Goal: Task Accomplishment & Management: Manage account settings

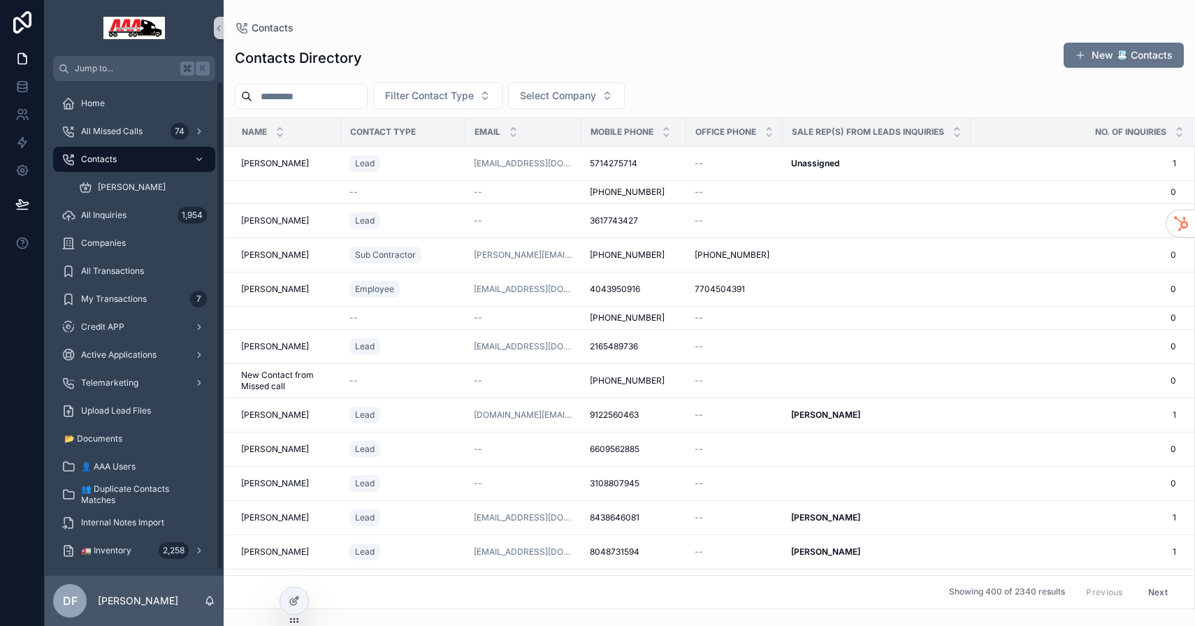
click at [321, 96] on input "scrollable content" at bounding box center [309, 97] width 115 height 20
type input "****"
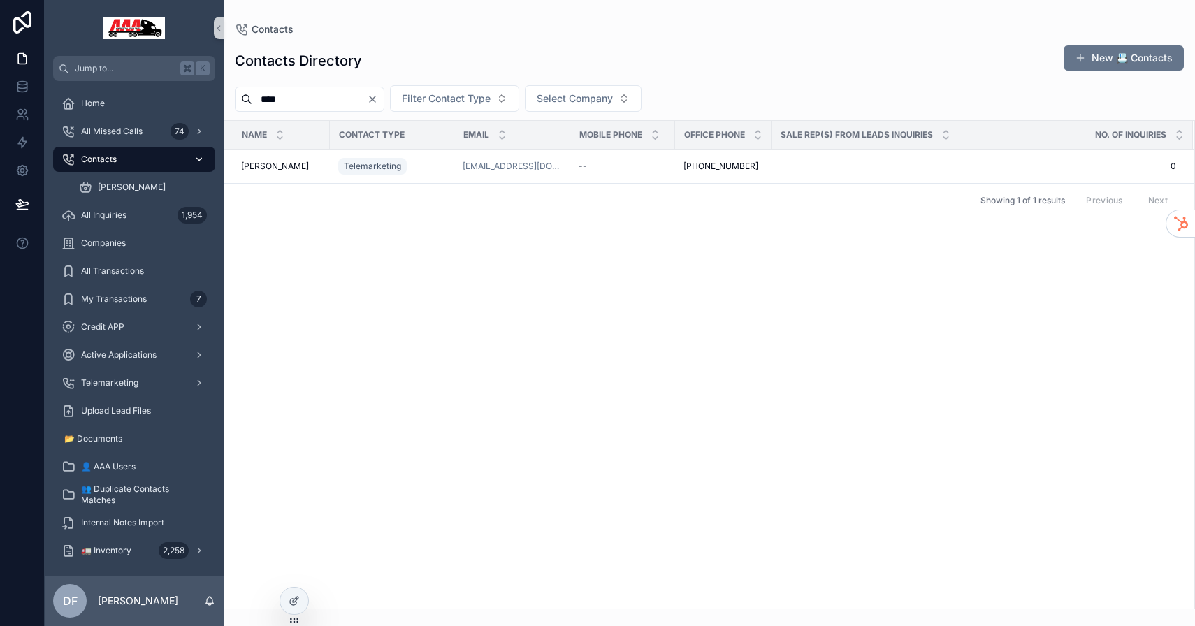
click at [89, 157] on span "Contacts" at bounding box center [99, 159] width 36 height 11
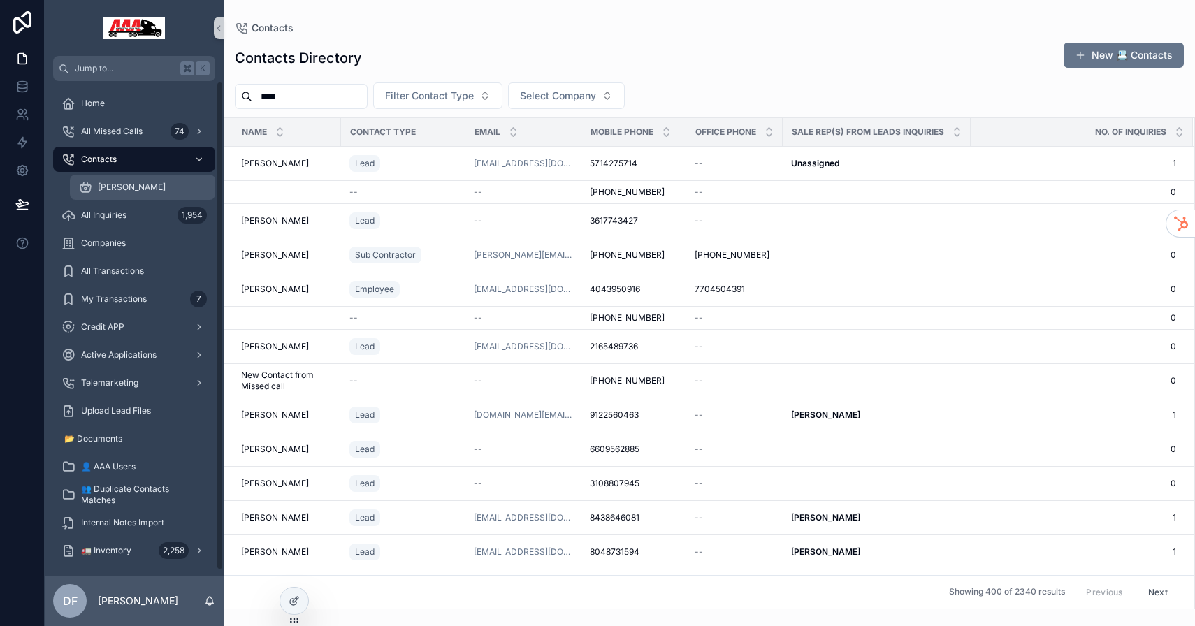
click at [109, 195] on div "[PERSON_NAME]" at bounding box center [142, 187] width 129 height 22
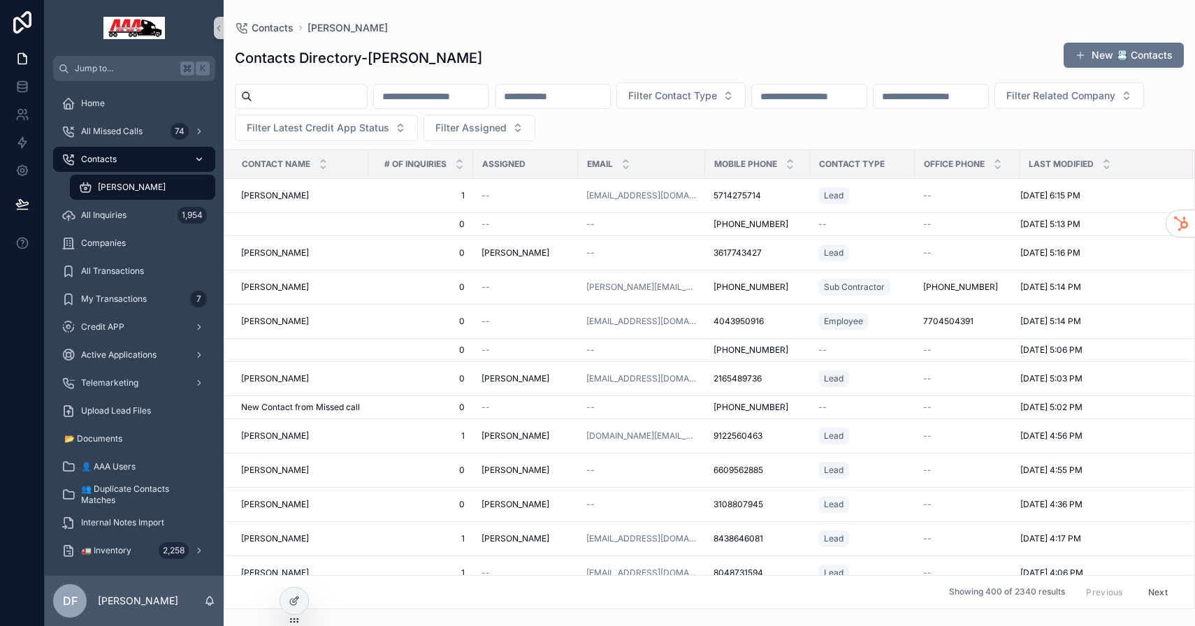
click at [102, 168] on div "Contacts" at bounding box center [133, 159] width 145 height 22
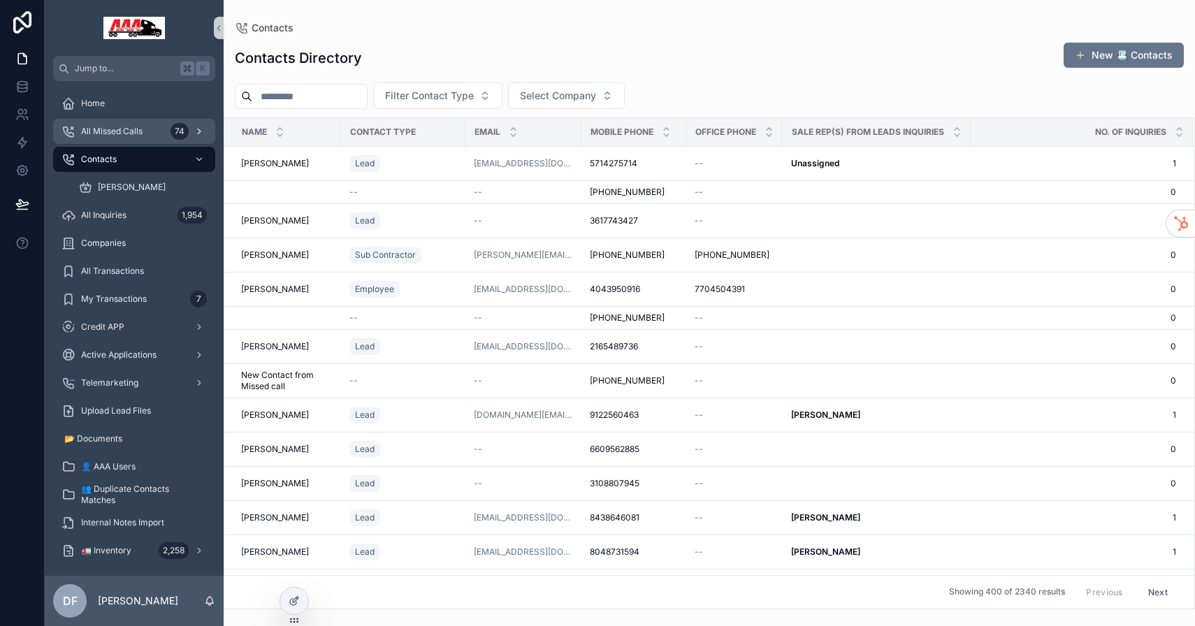
click at [110, 127] on span "All Missed Calls" at bounding box center [111, 131] width 61 height 11
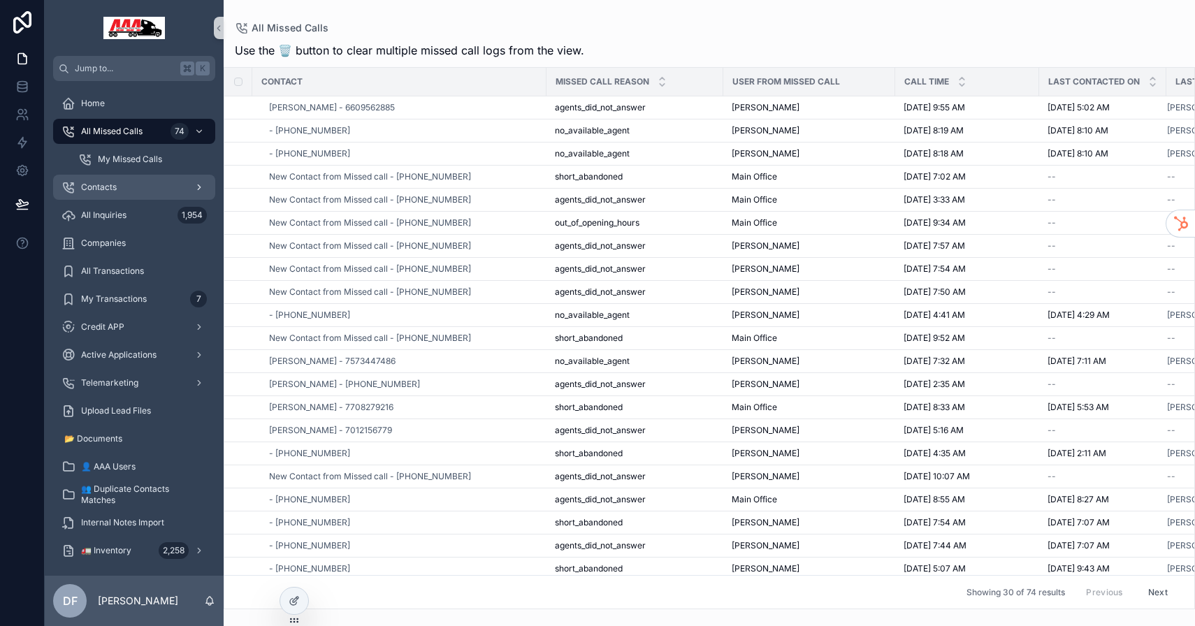
click at [118, 189] on div "Contacts" at bounding box center [133, 187] width 145 height 22
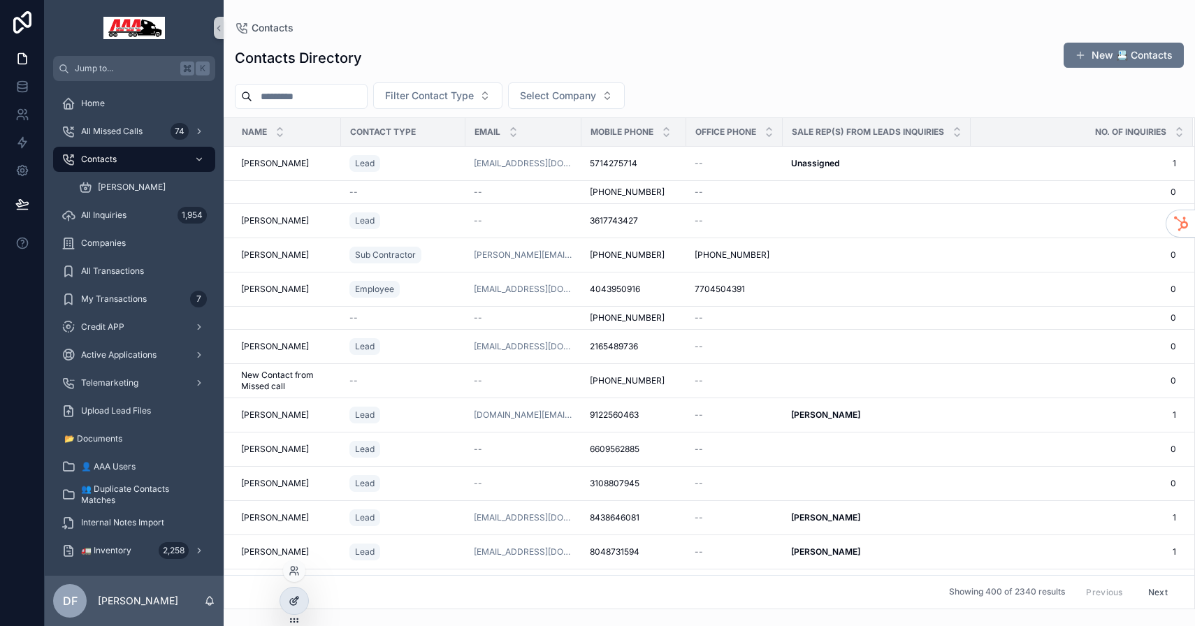
click at [296, 601] on icon at bounding box center [294, 600] width 11 height 11
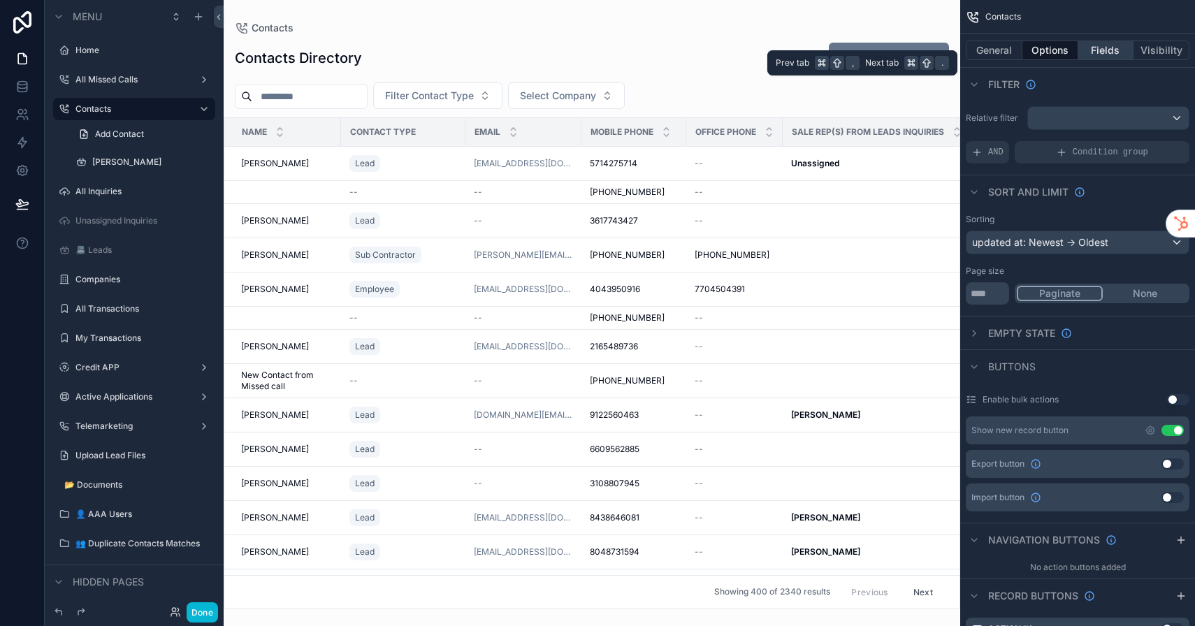
click at [1115, 57] on button "Fields" at bounding box center [1106, 51] width 56 height 20
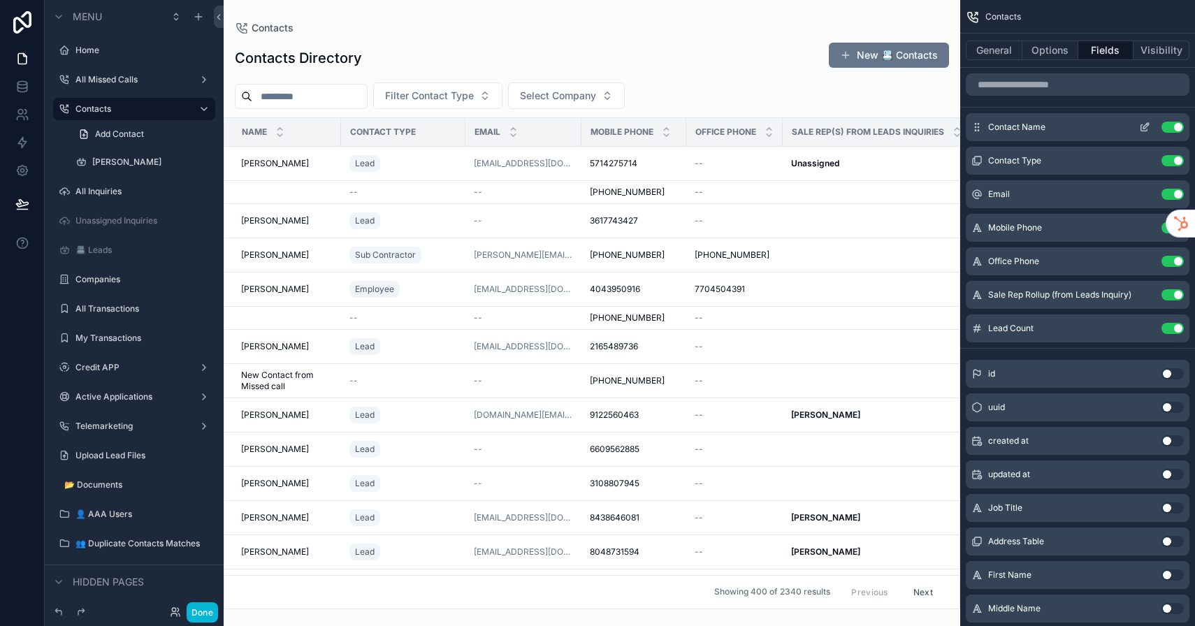
click at [1176, 129] on button "Use setting" at bounding box center [1172, 127] width 22 height 11
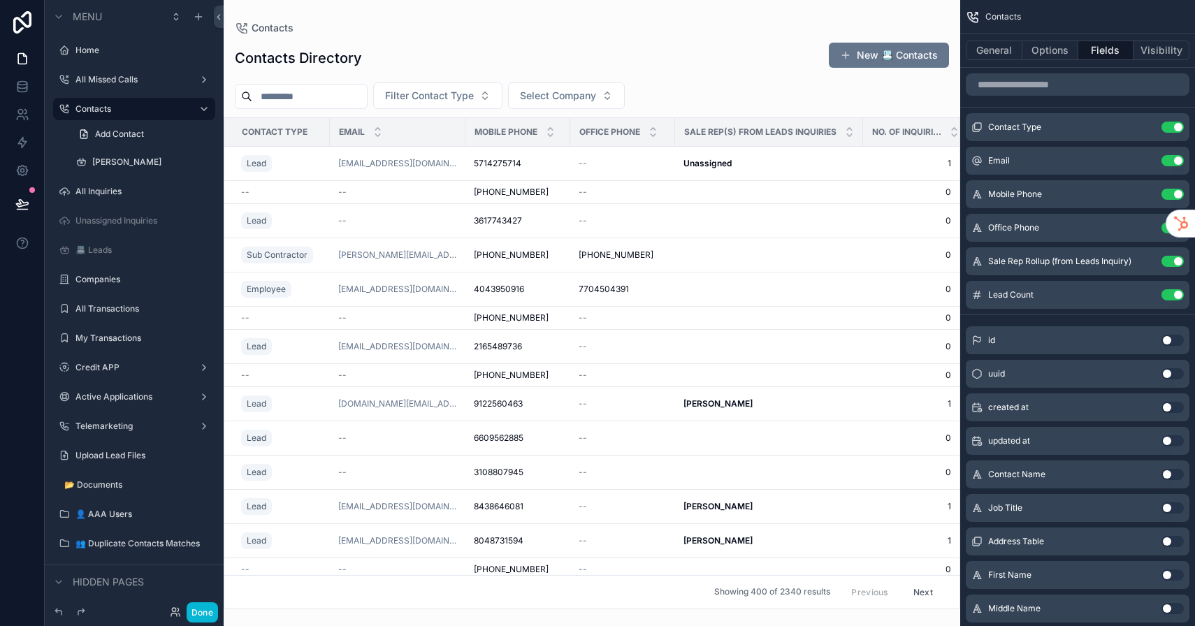
click at [1176, 129] on button "Use setting" at bounding box center [1172, 127] width 22 height 11
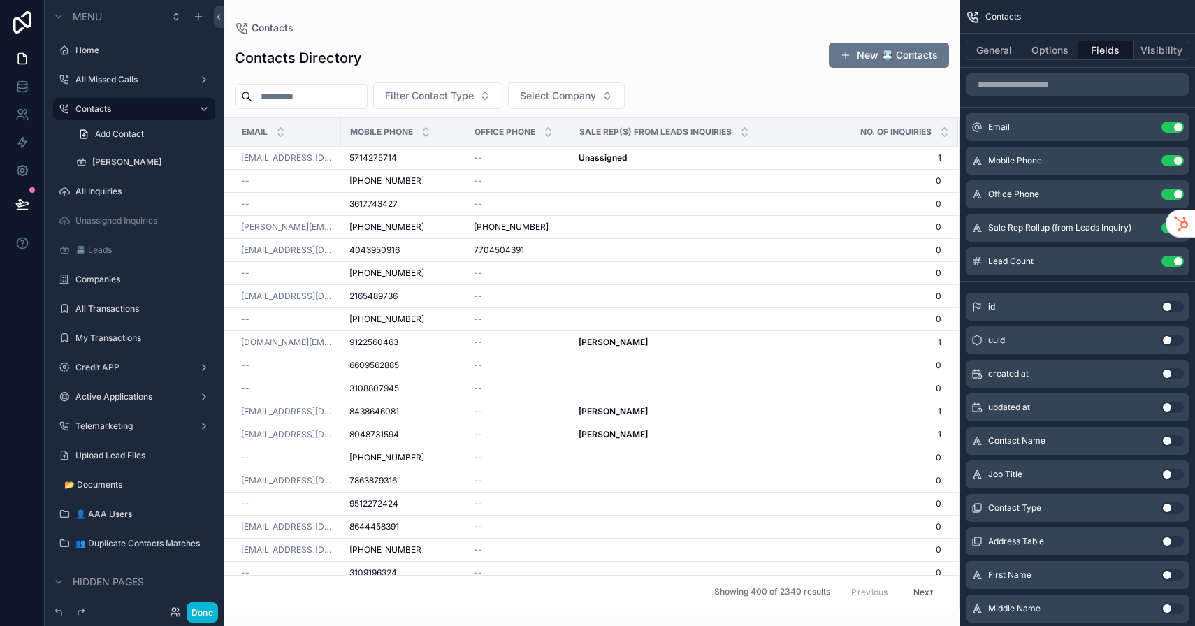
click at [1176, 129] on button "Use setting" at bounding box center [1172, 127] width 22 height 11
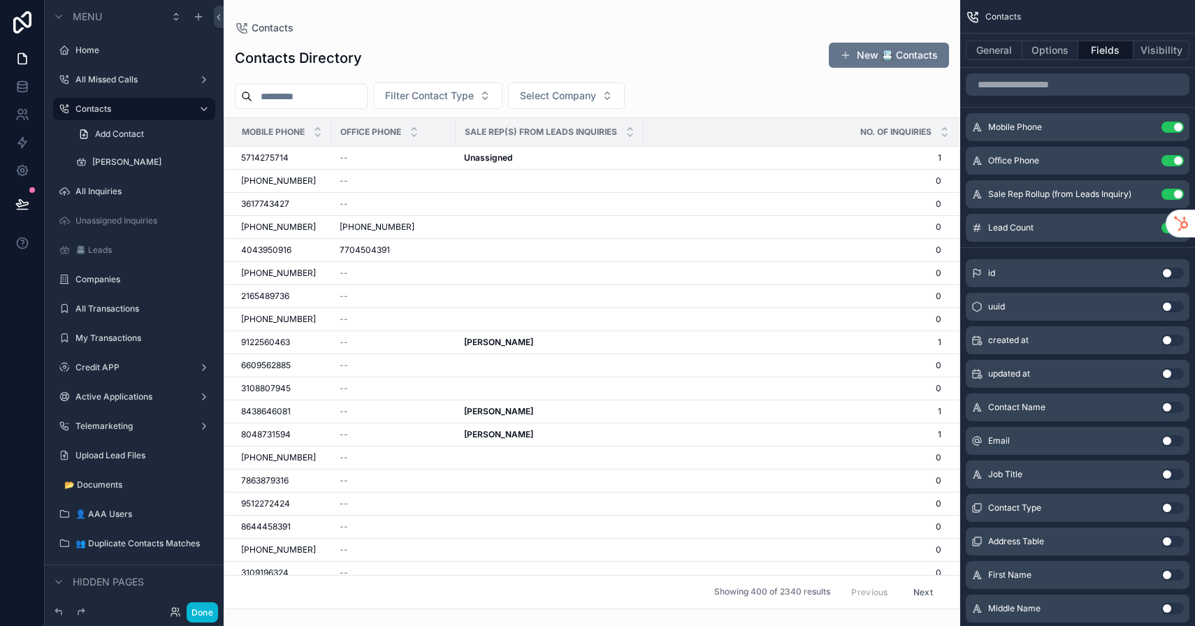
click at [1176, 129] on button "Use setting" at bounding box center [1172, 127] width 22 height 11
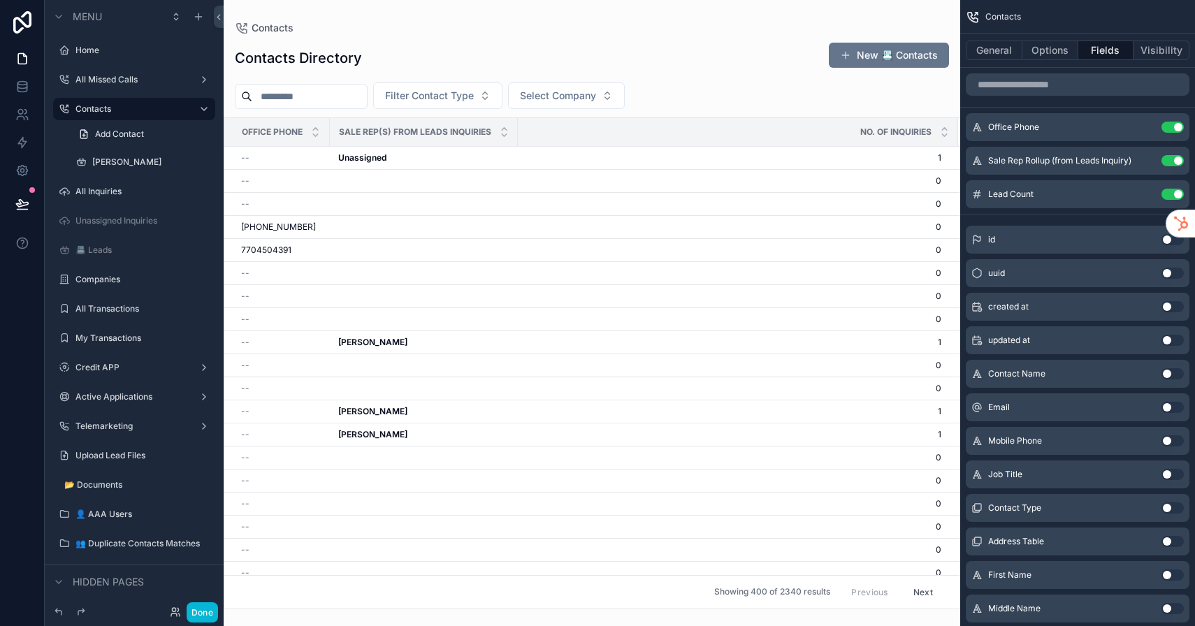
click at [1168, 375] on button "Use setting" at bounding box center [1172, 373] width 22 height 11
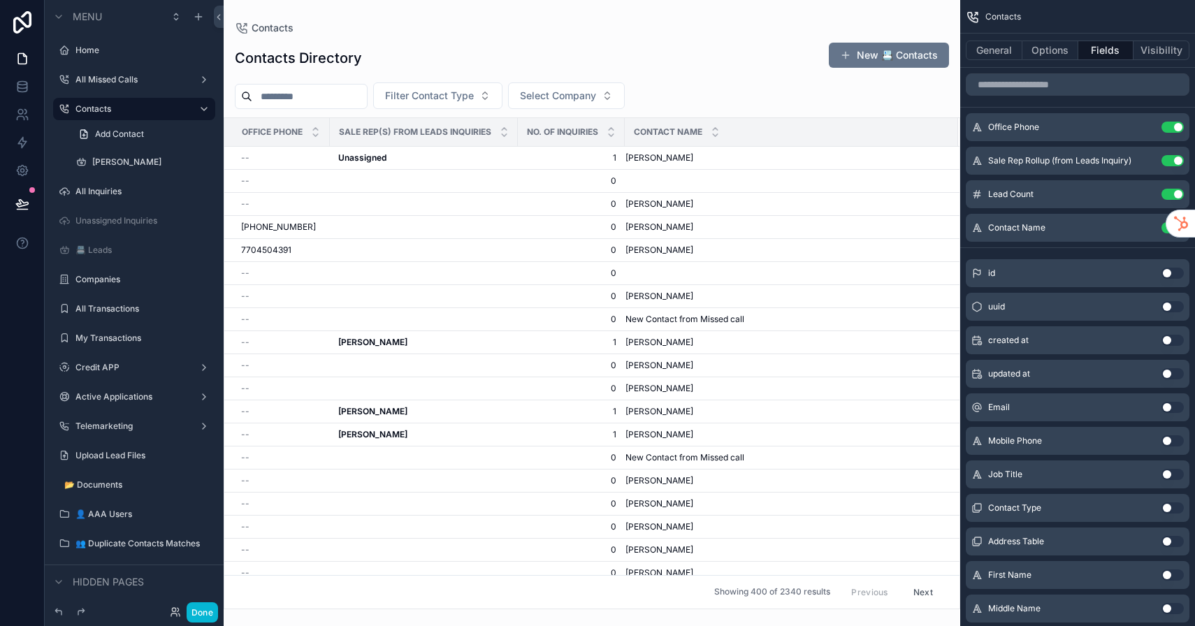
click at [1170, 444] on button "Use setting" at bounding box center [1172, 440] width 22 height 11
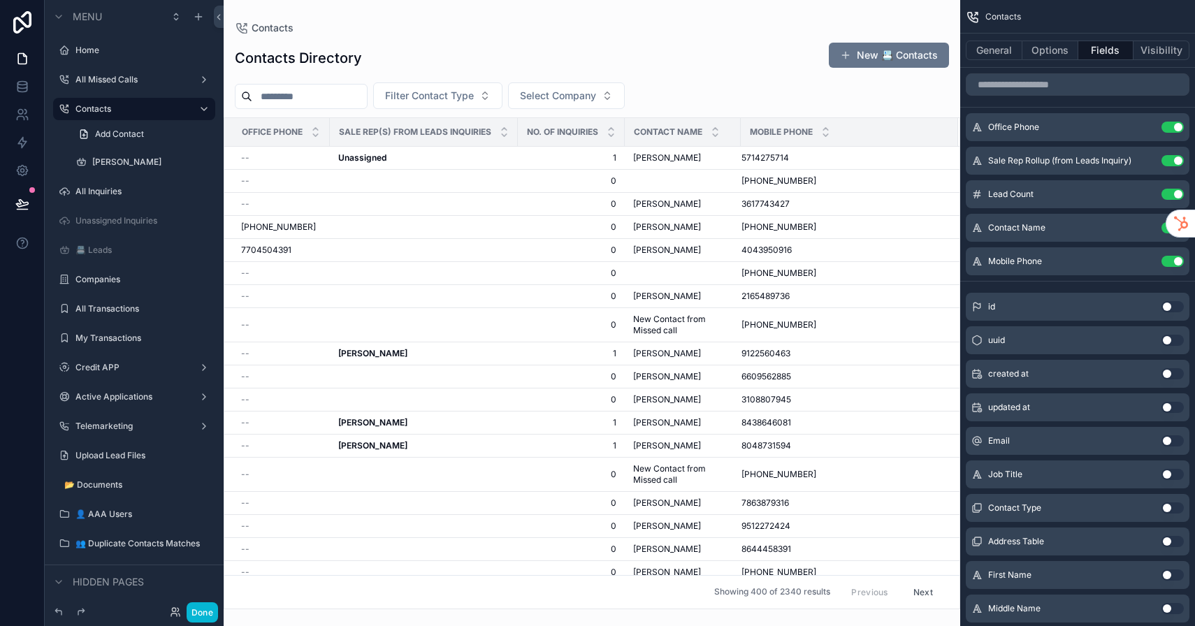
click at [1173, 510] on button "Use setting" at bounding box center [1172, 507] width 22 height 11
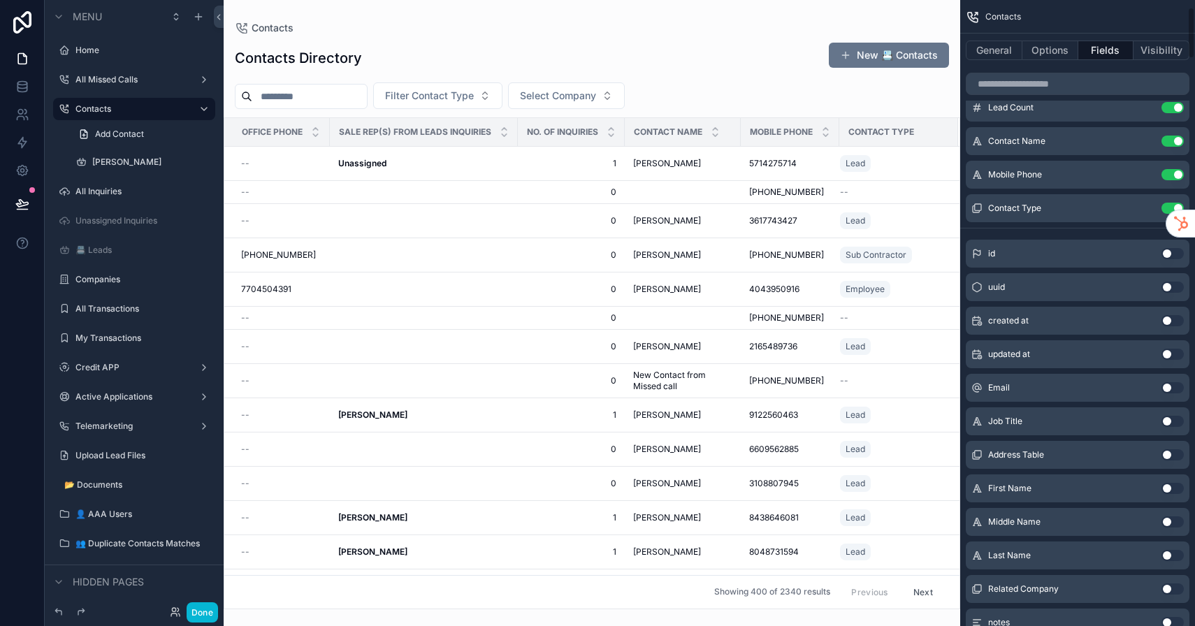
scroll to position [88, 0]
click at [1168, 353] on button "Use setting" at bounding box center [1172, 352] width 22 height 11
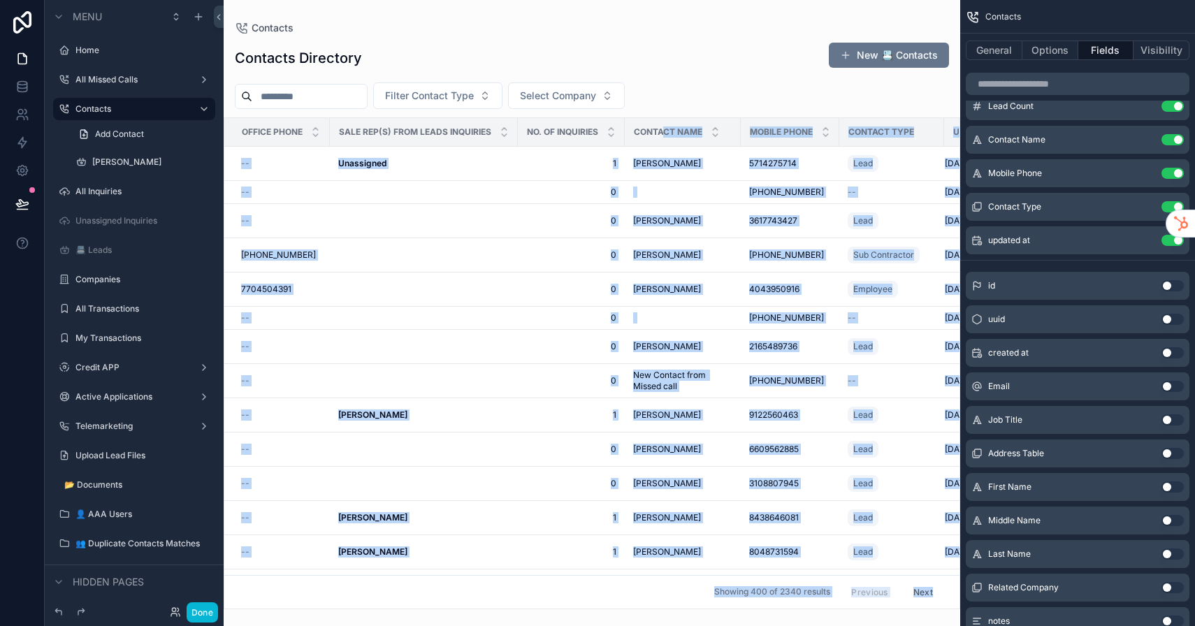
drag, startPoint x: 667, startPoint y: 130, endPoint x: 427, endPoint y: 147, distance: 240.3
click at [427, 147] on div "Contacts Contacts Directory New 📇 Contacts Filter Contact Type Select Company O…" at bounding box center [592, 304] width 737 height 609
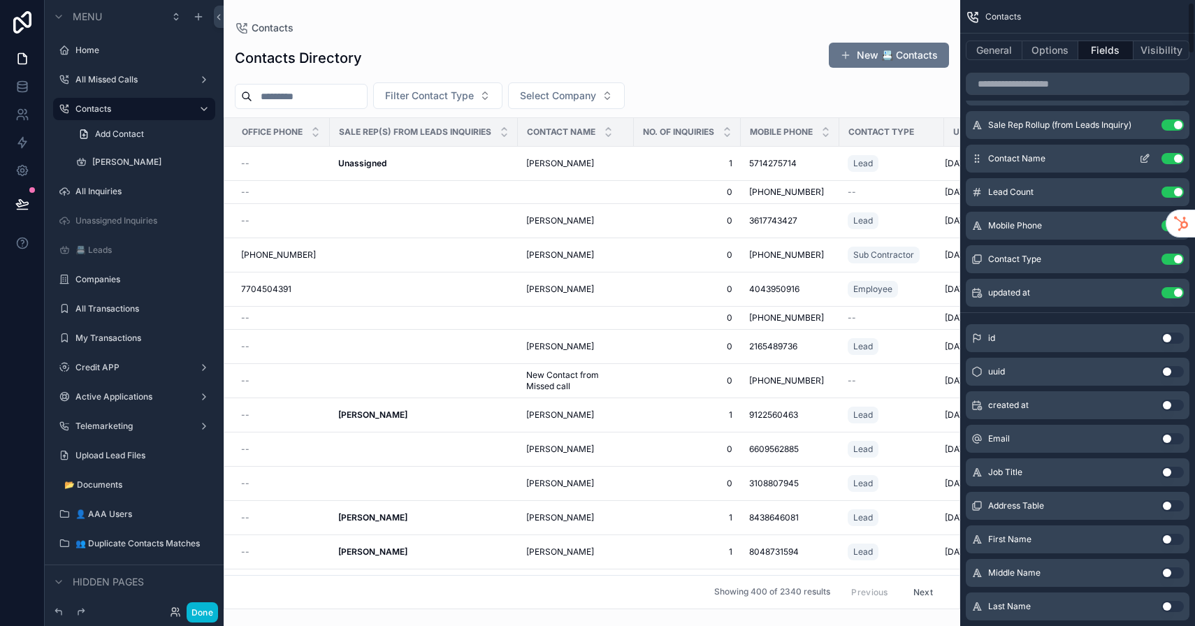
scroll to position [0, 0]
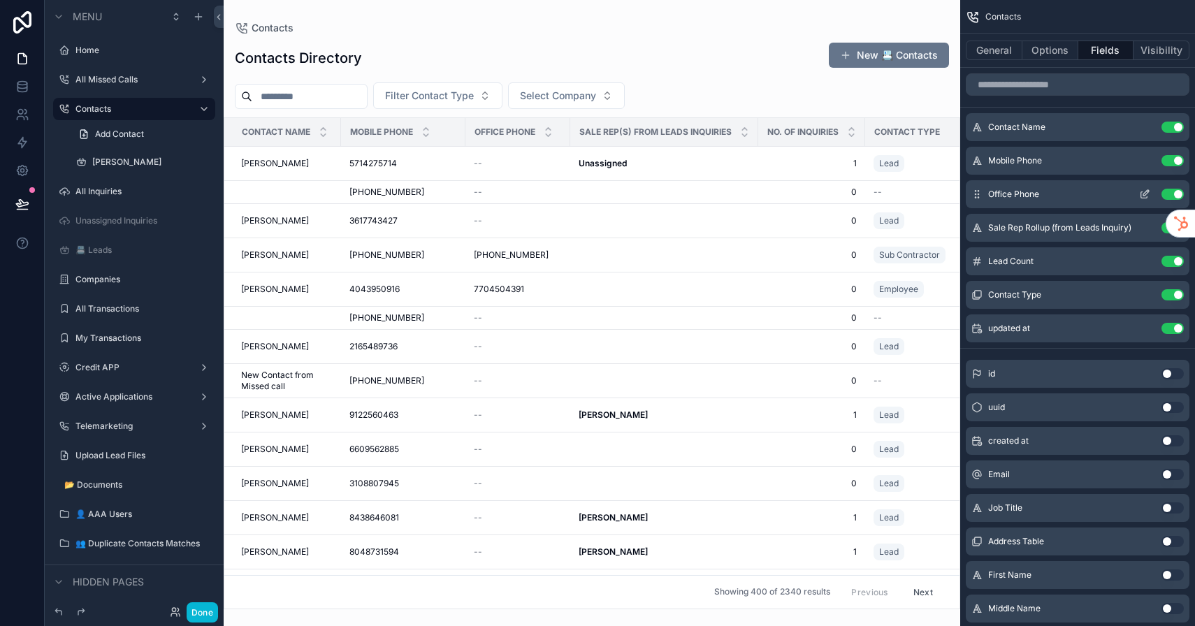
click at [1178, 197] on button "Use setting" at bounding box center [1172, 194] width 22 height 11
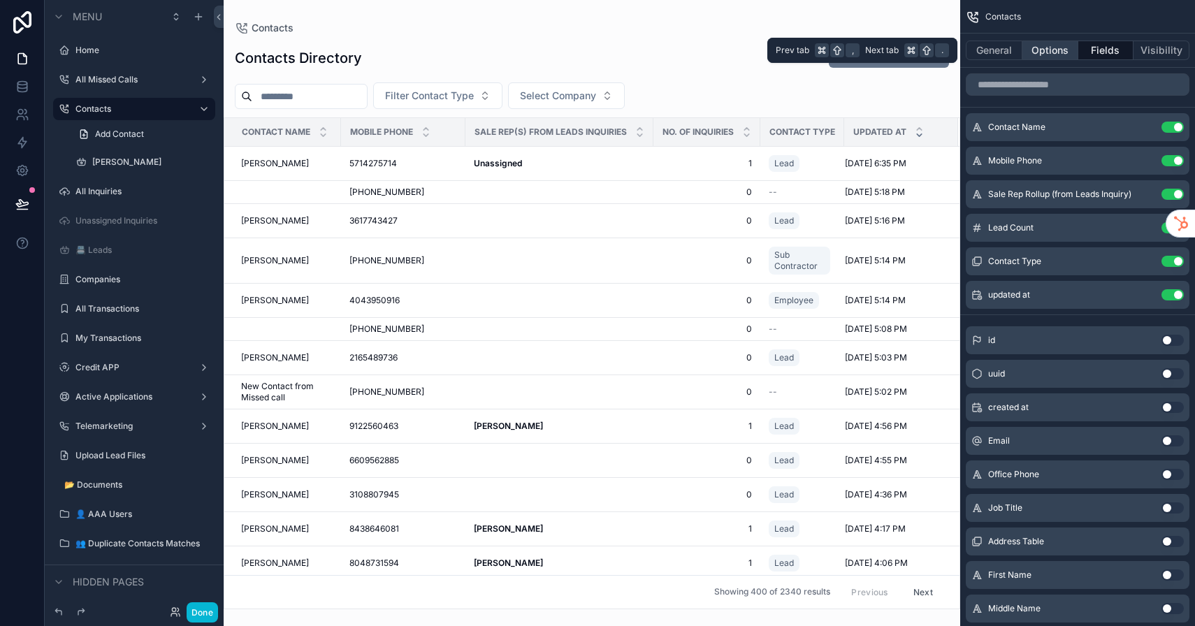
click at [1055, 55] on button "Options" at bounding box center [1050, 51] width 56 height 20
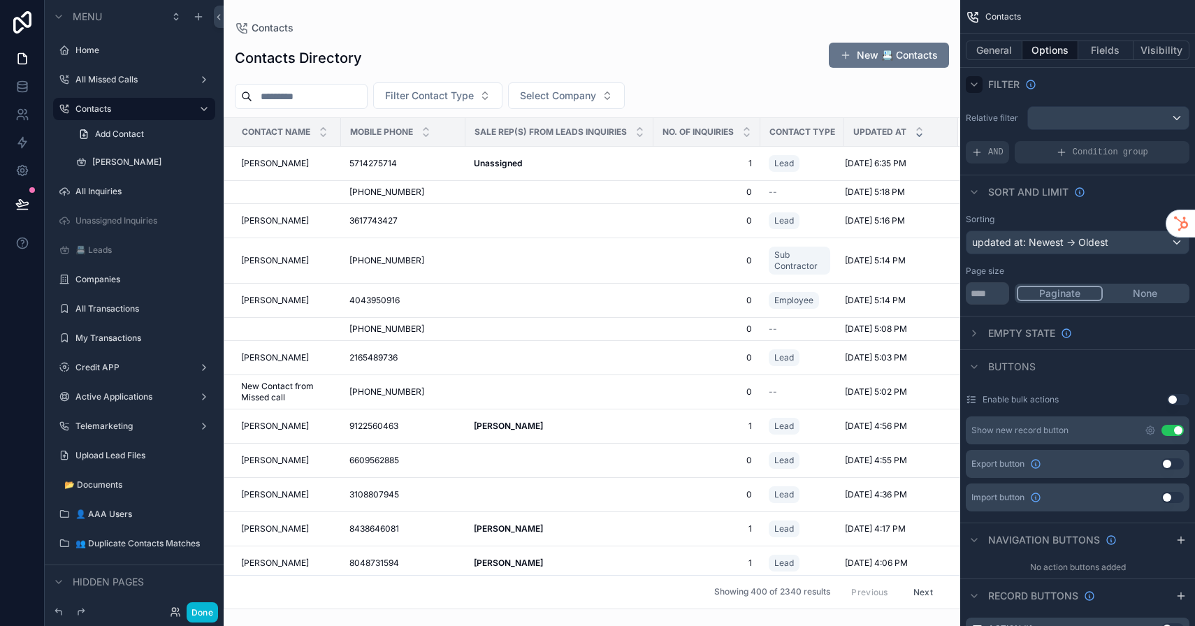
click at [973, 82] on icon "scrollable content" at bounding box center [974, 84] width 11 height 11
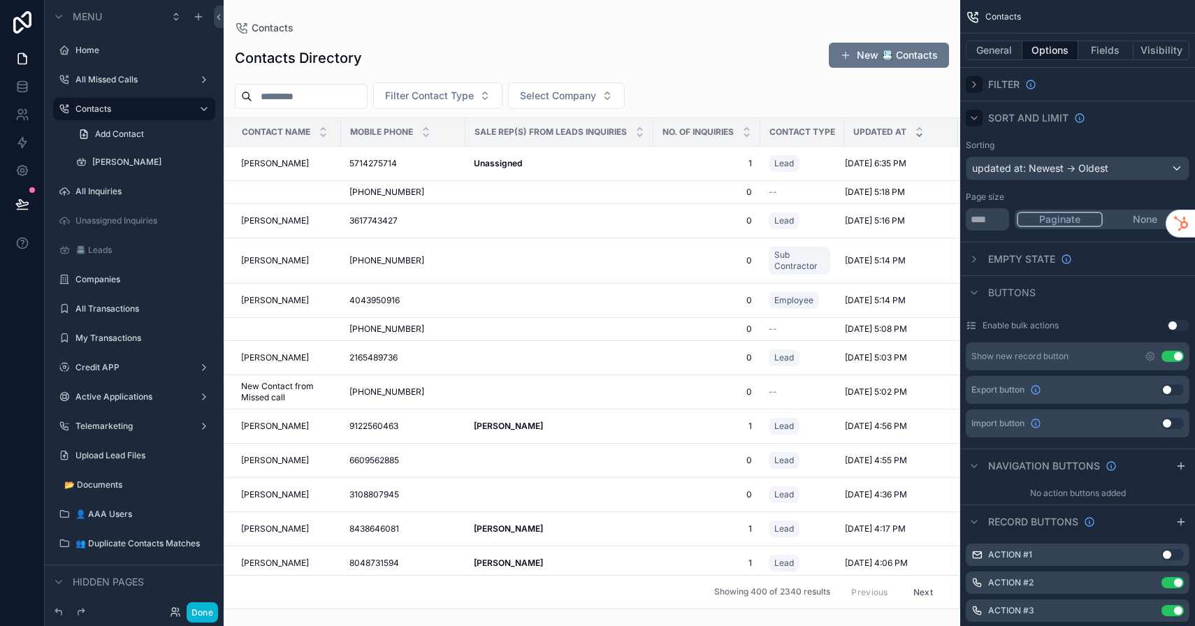
click at [977, 117] on icon "scrollable content" at bounding box center [974, 118] width 11 height 11
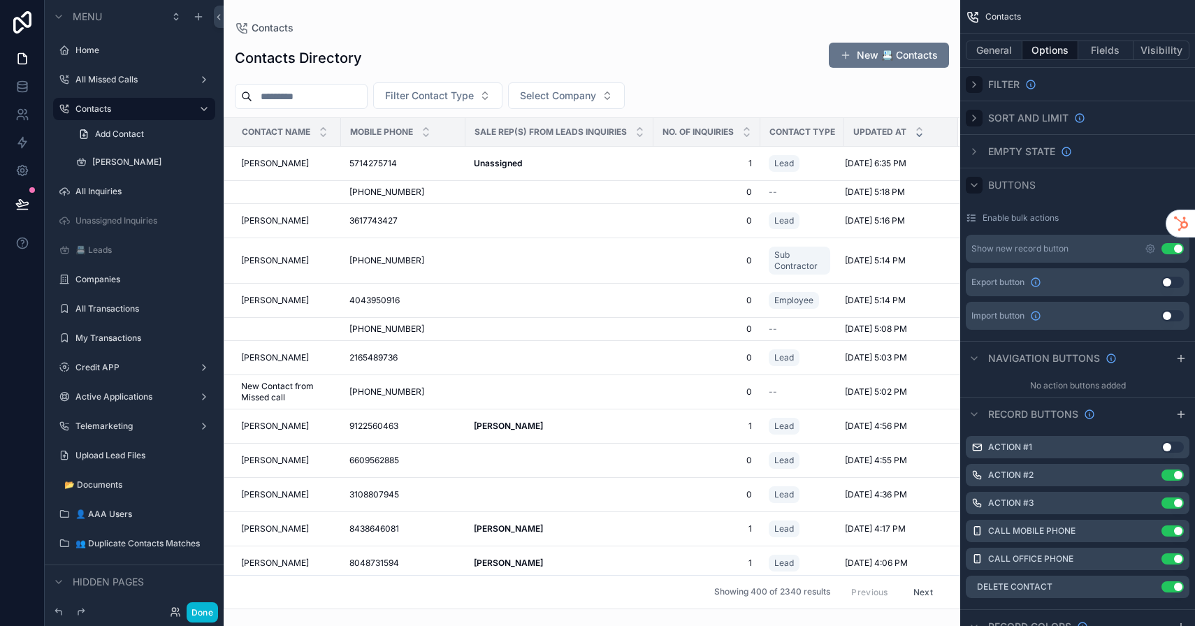
click at [977, 185] on icon "scrollable content" at bounding box center [974, 185] width 11 height 11
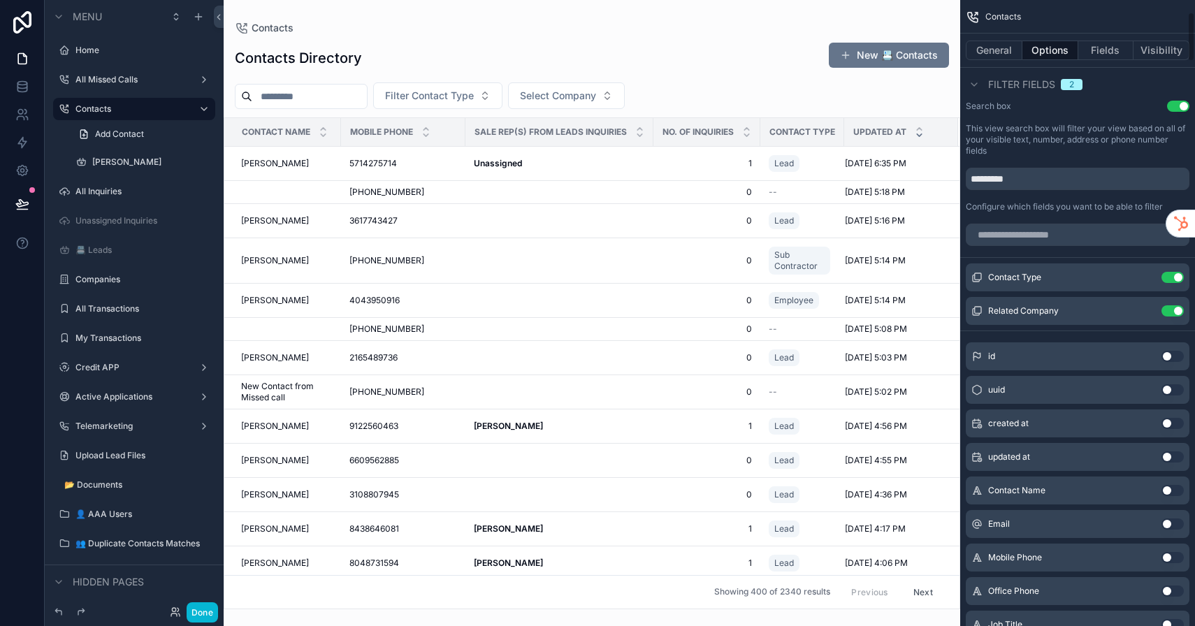
scroll to position [151, 0]
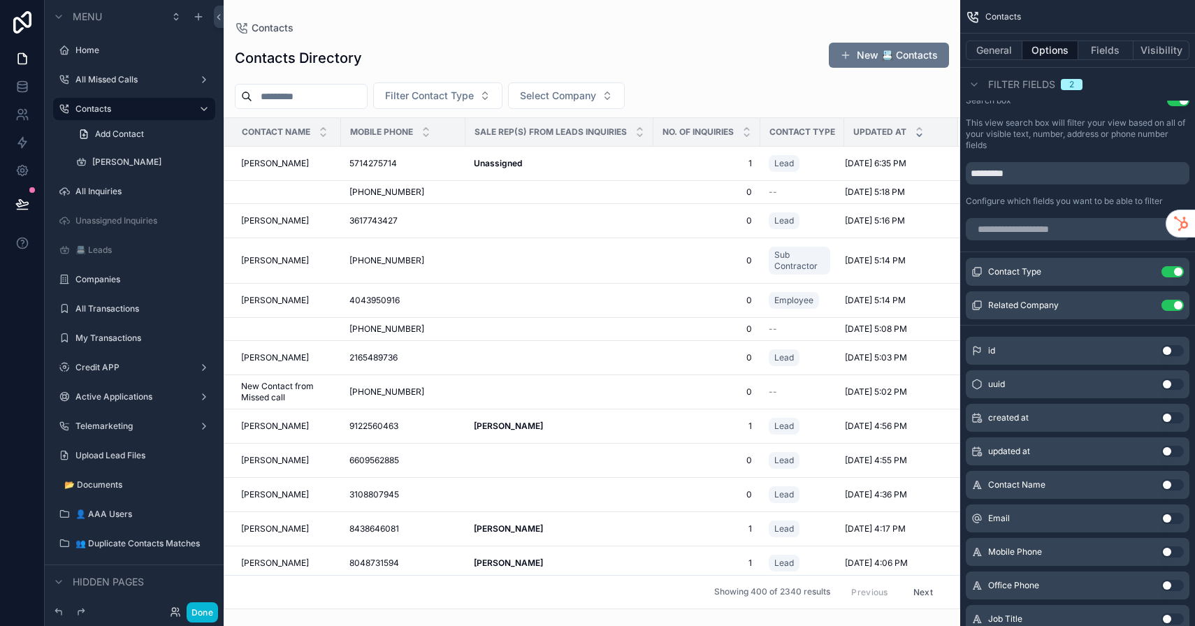
click at [1172, 487] on button "Use setting" at bounding box center [1172, 484] width 22 height 11
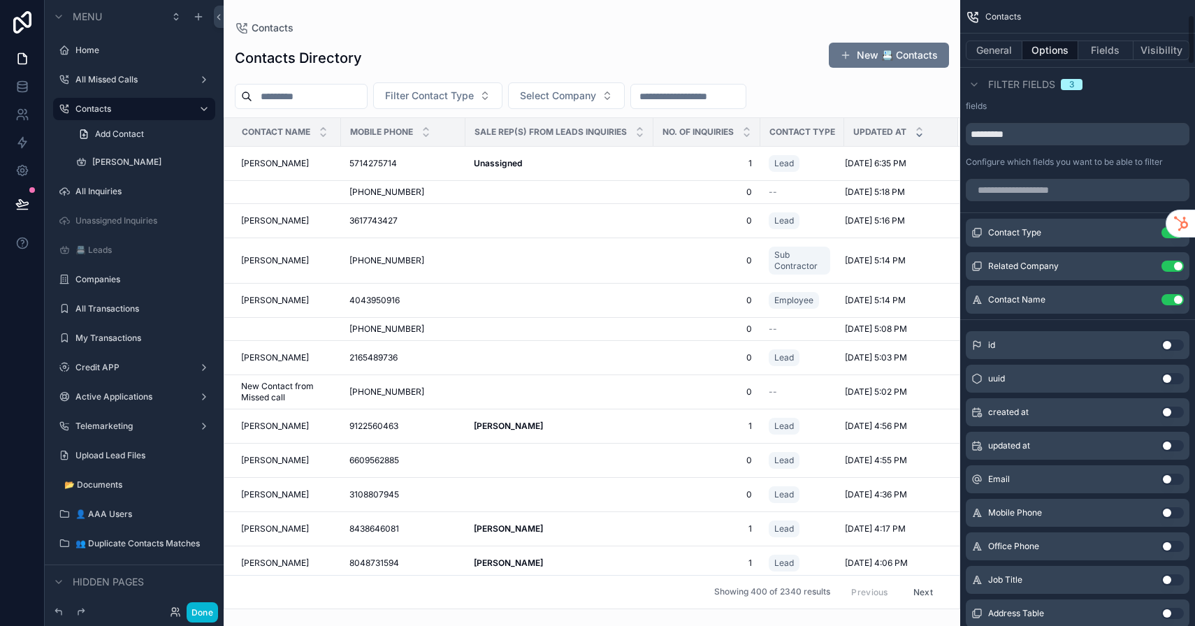
scroll to position [191, 0]
click at [1169, 512] on button "Use setting" at bounding box center [1172, 512] width 22 height 11
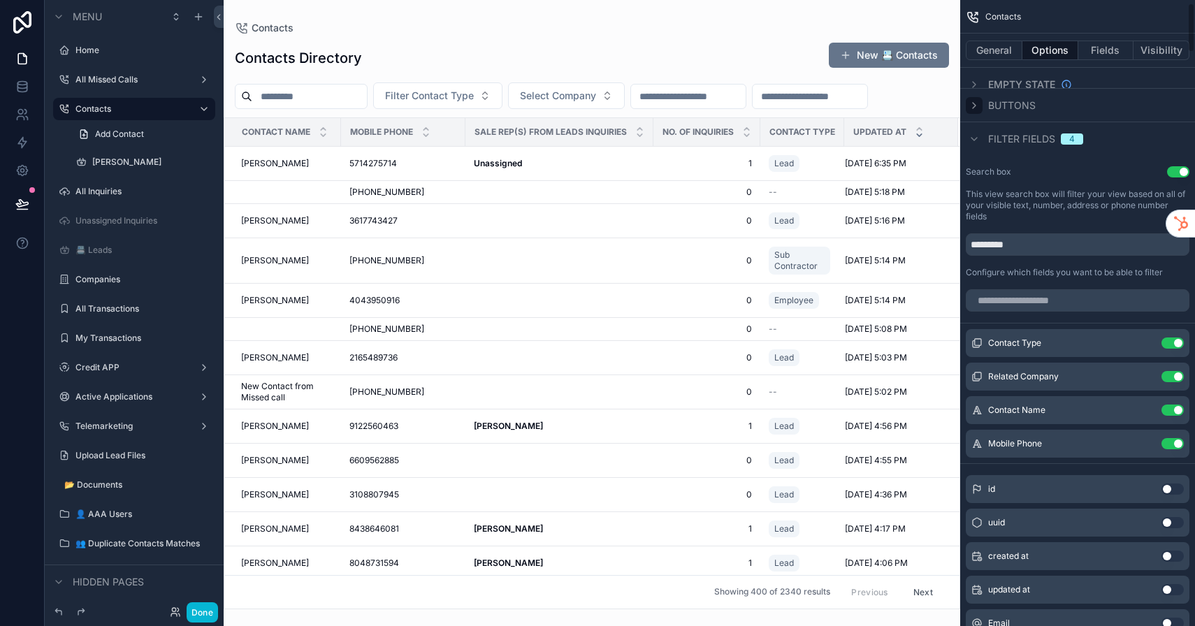
scroll to position [14, 0]
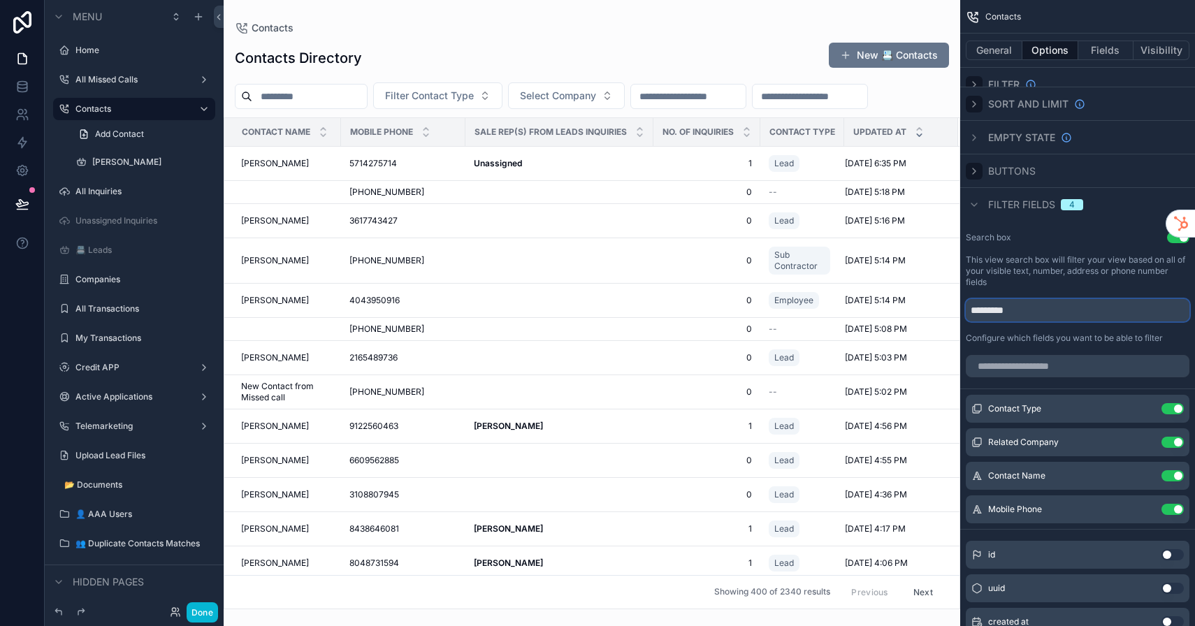
click at [1047, 312] on input "*********" at bounding box center [1078, 310] width 224 height 22
click at [1032, 359] on input "scrollable content" at bounding box center [1078, 366] width 224 height 22
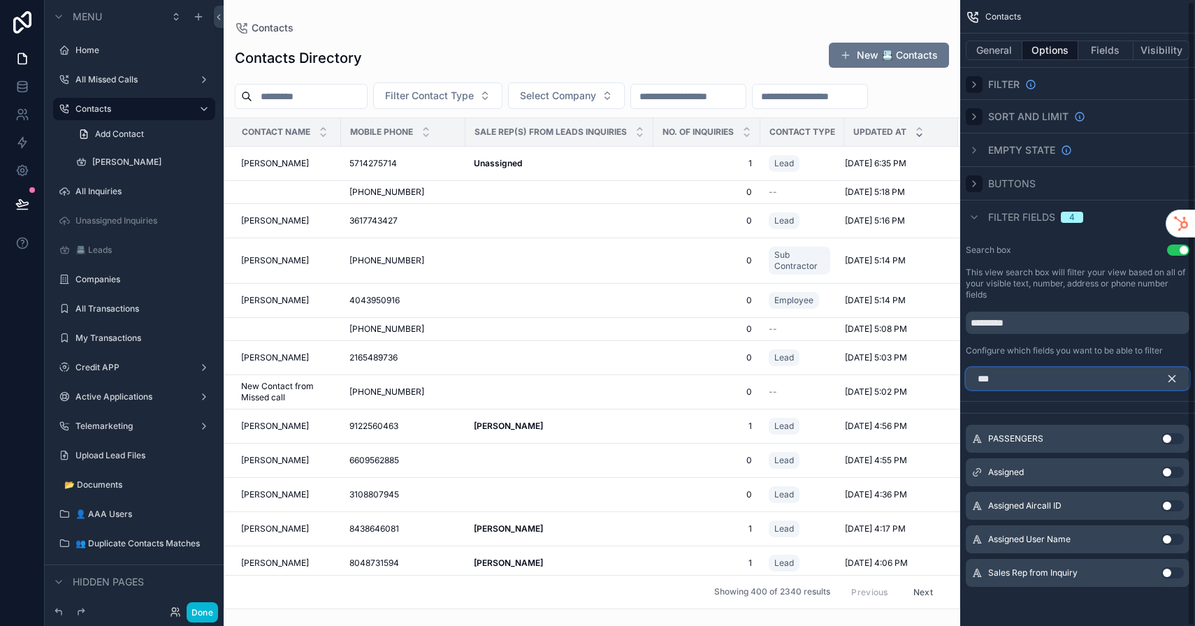
scroll to position [1, 0]
type input "***"
click at [1170, 474] on button "Use setting" at bounding box center [1172, 472] width 22 height 11
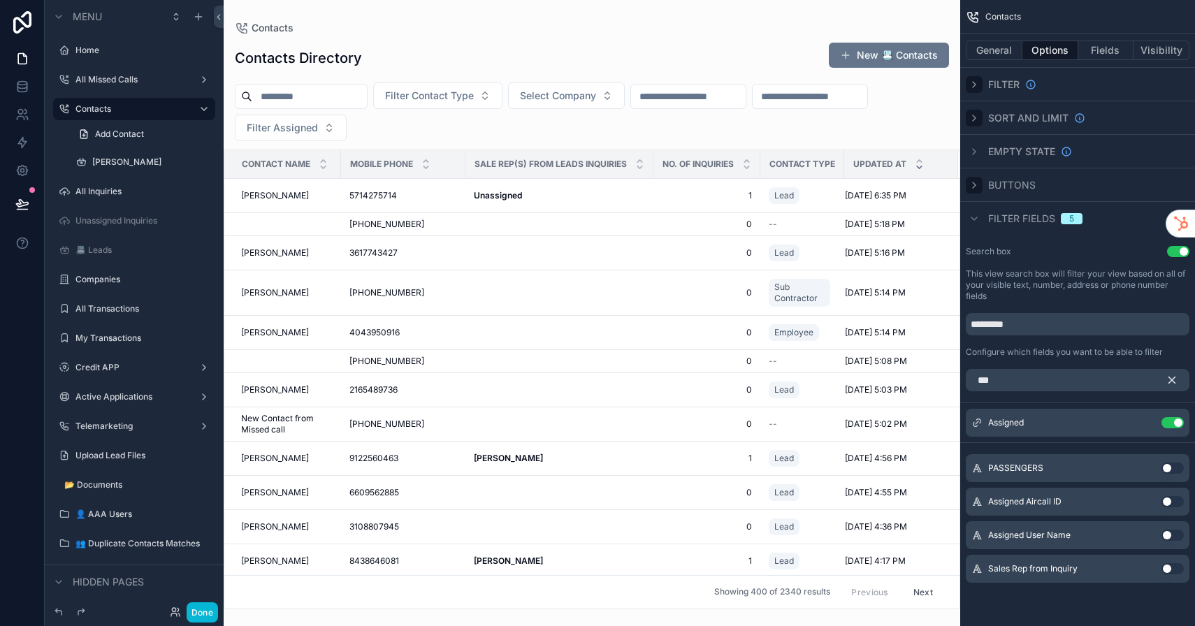
scroll to position [0, 0]
click at [1175, 386] on icon "scrollable content" at bounding box center [1172, 380] width 13 height 13
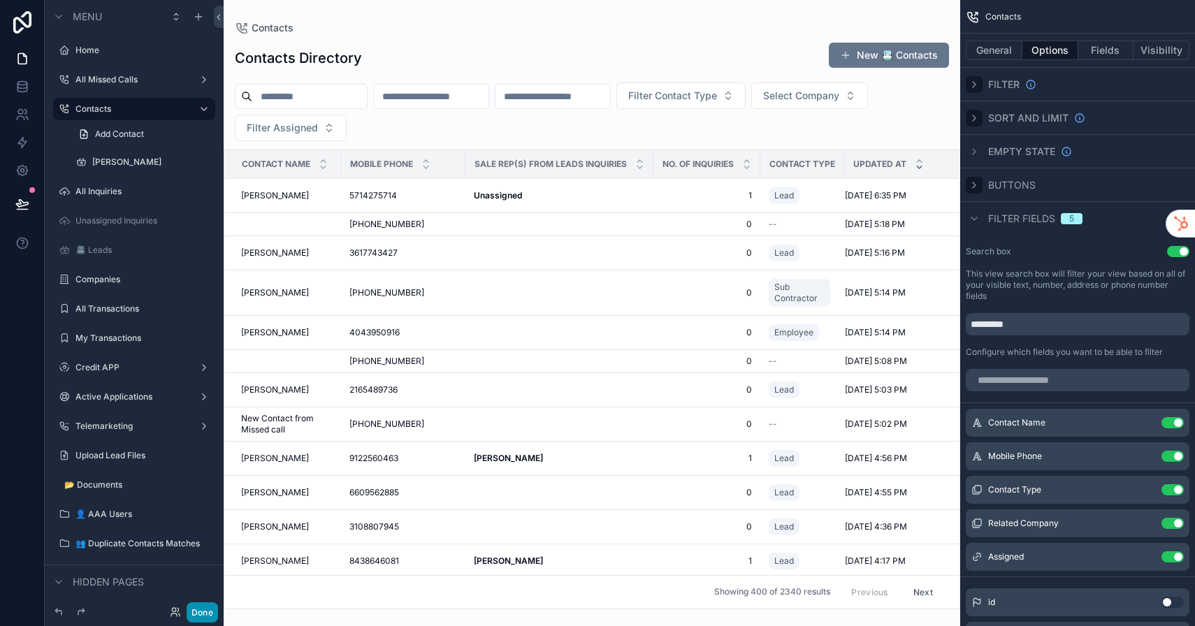
click at [199, 610] on button "Done" at bounding box center [202, 612] width 31 height 20
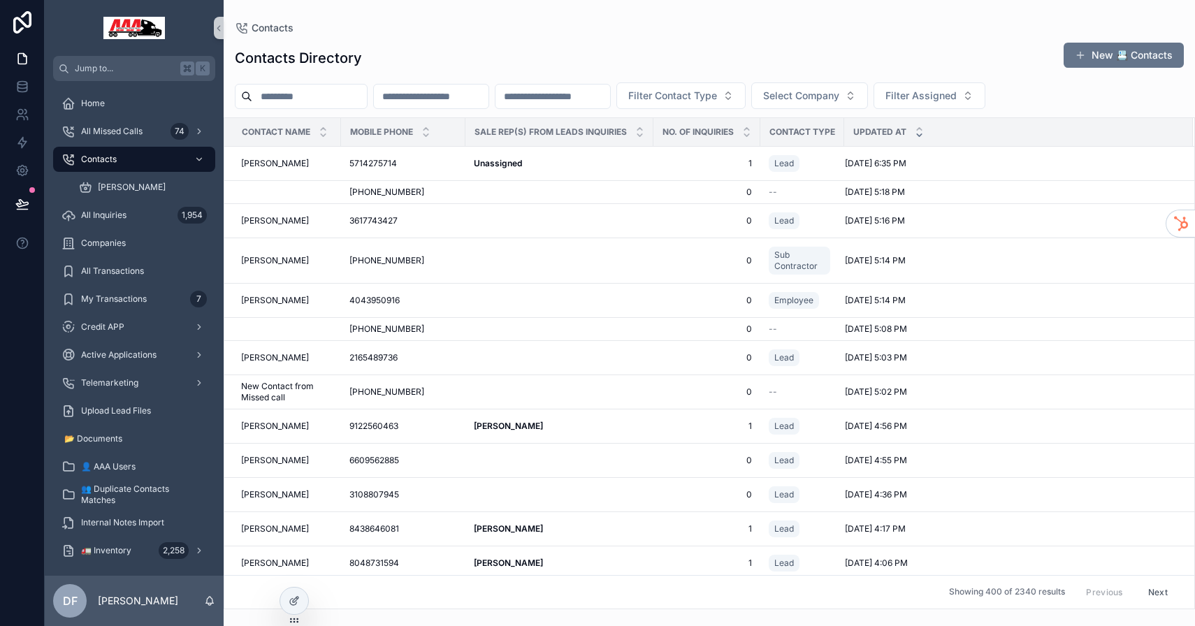
click at [331, 99] on input "scrollable content" at bounding box center [309, 97] width 115 height 20
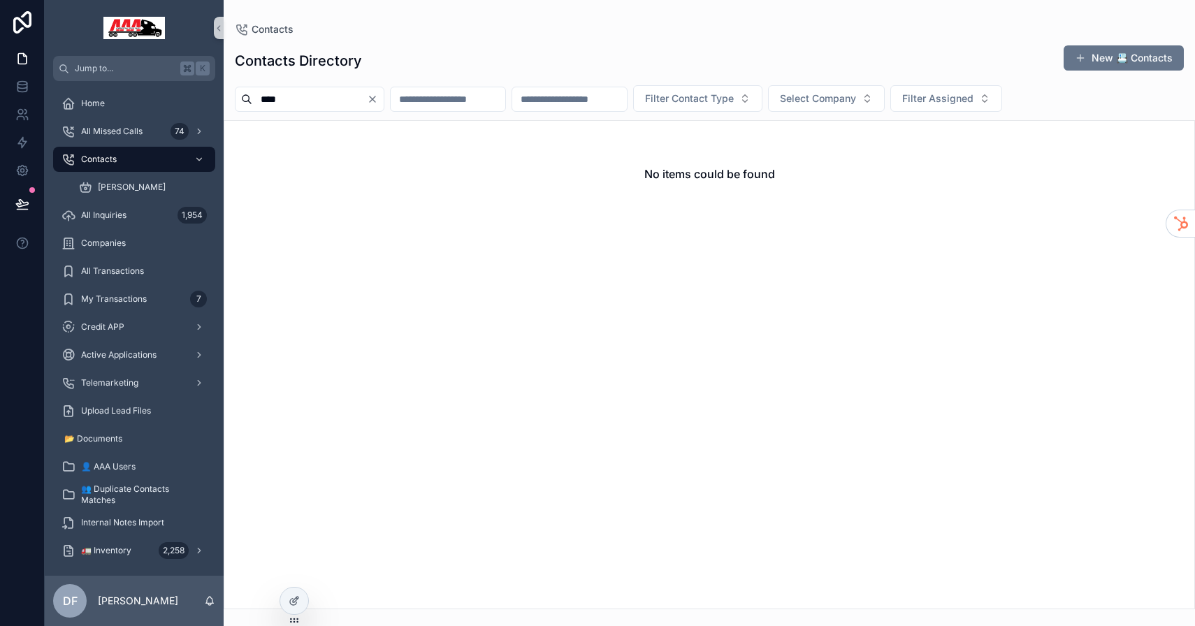
type input "****"
click at [465, 99] on input "scrollable content" at bounding box center [448, 99] width 115 height 20
type input "****"
click at [378, 97] on icon "Clear" at bounding box center [372, 99] width 11 height 11
